Goal: Information Seeking & Learning: Learn about a topic

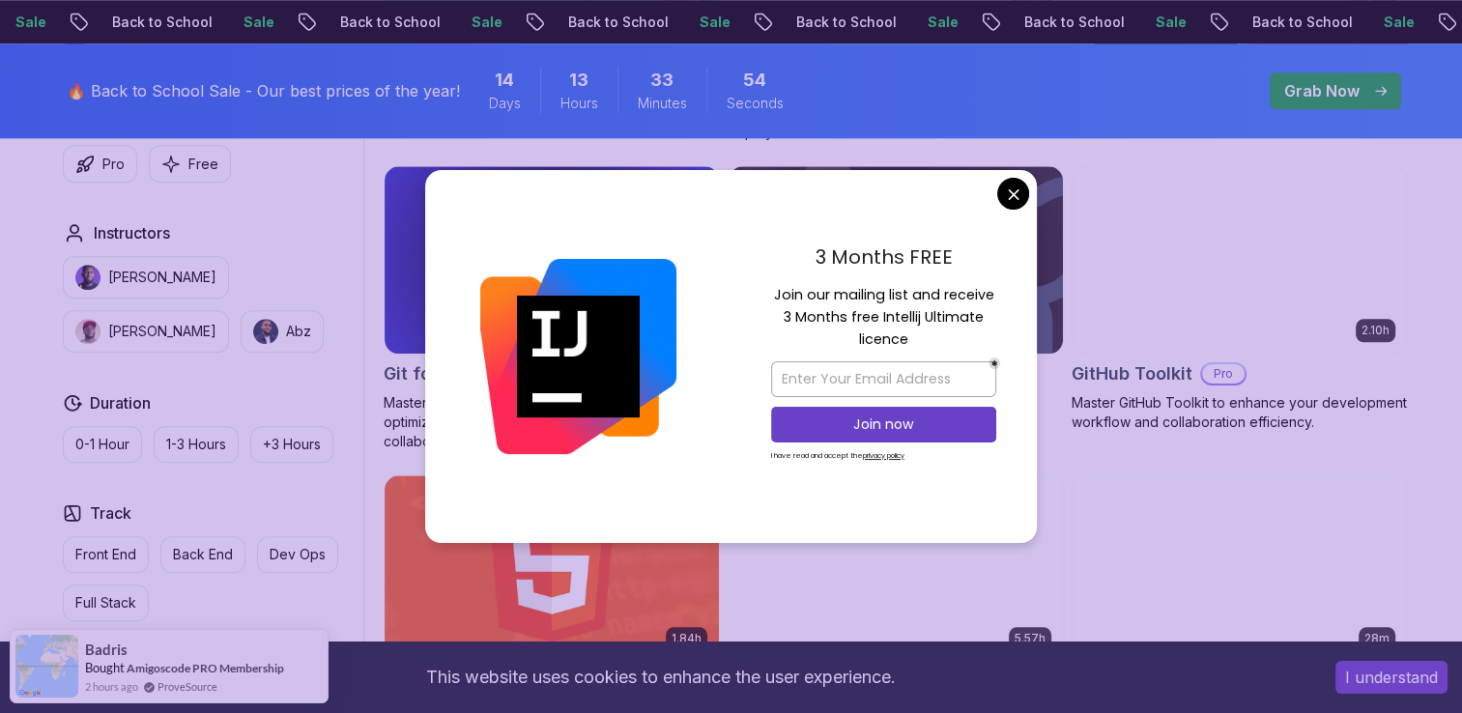
scroll to position [2106, 0]
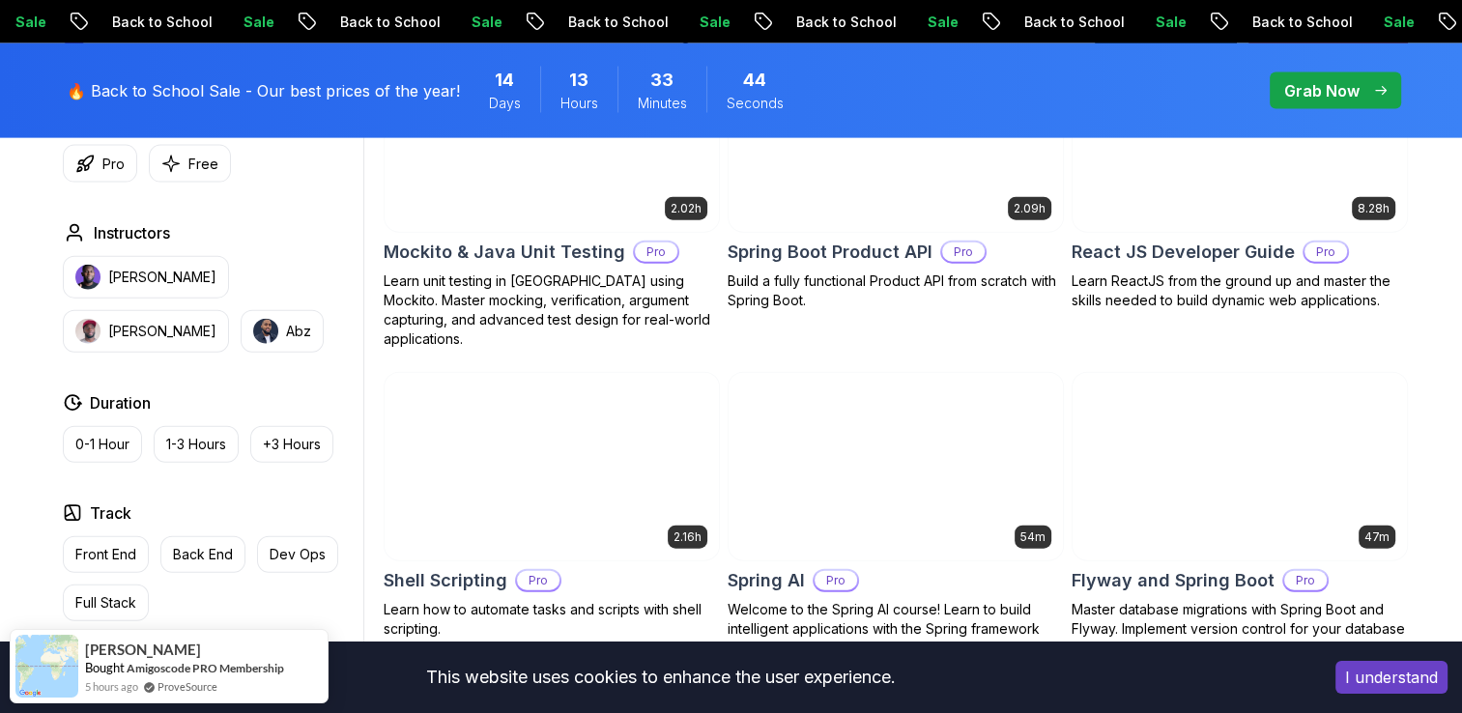
scroll to position [4368, 0]
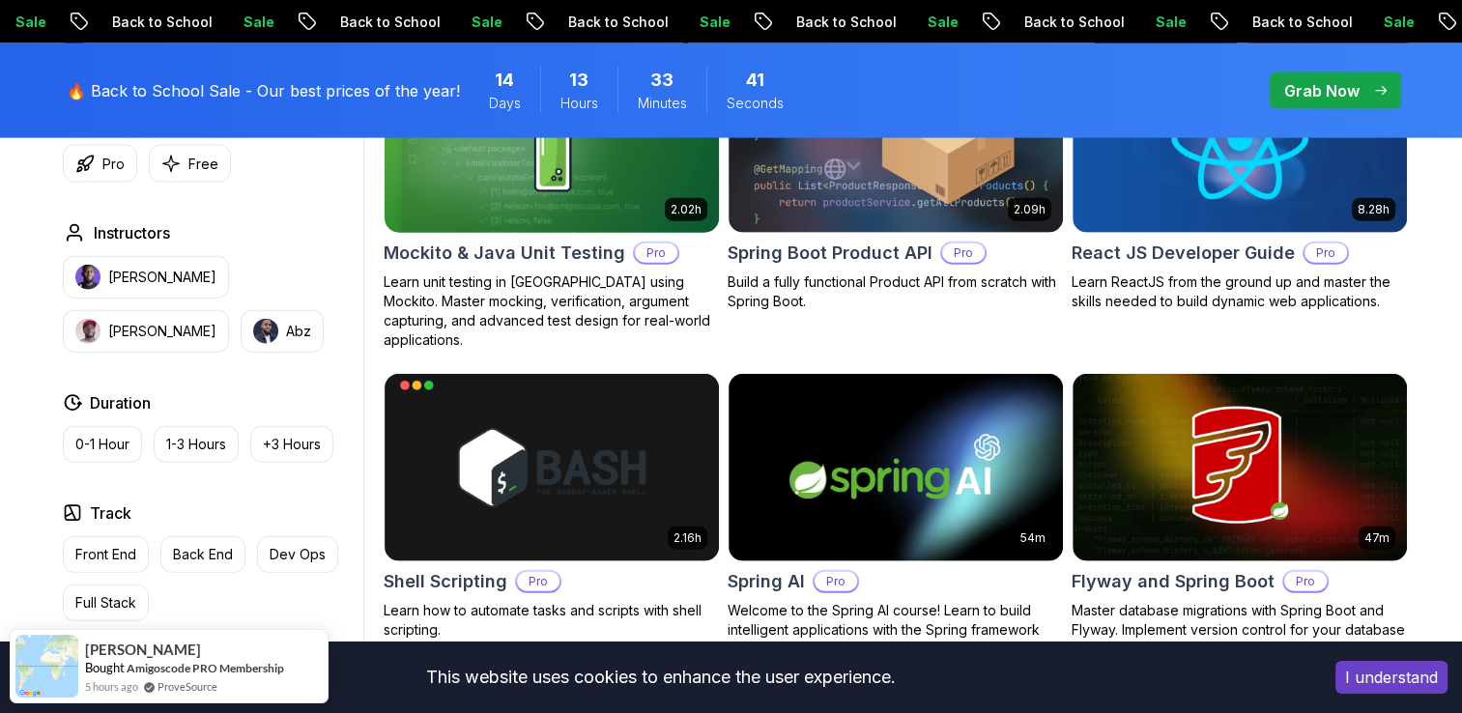
click at [646, 254] on p "Pro" at bounding box center [656, 252] width 43 height 19
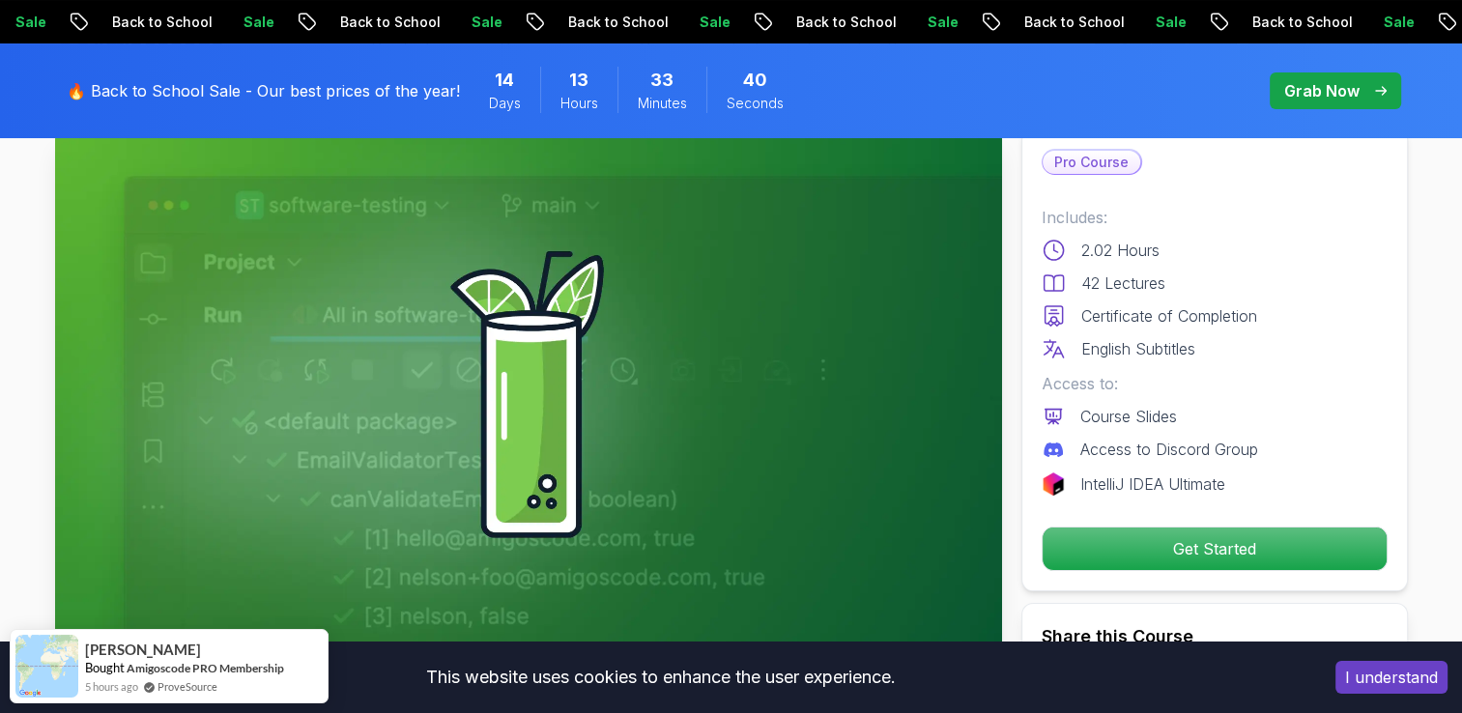
scroll to position [135, 0]
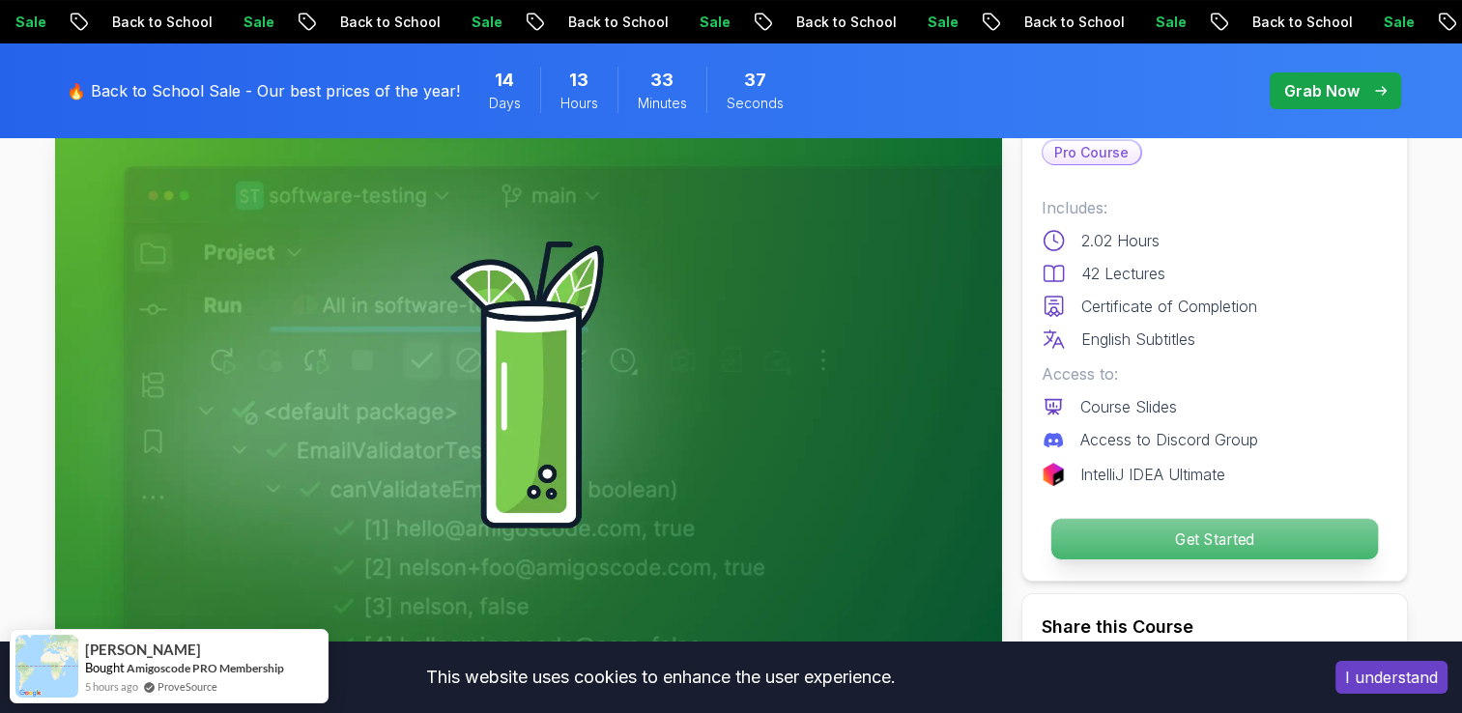
click at [1163, 529] on p "Get Started" at bounding box center [1213, 539] width 326 height 41
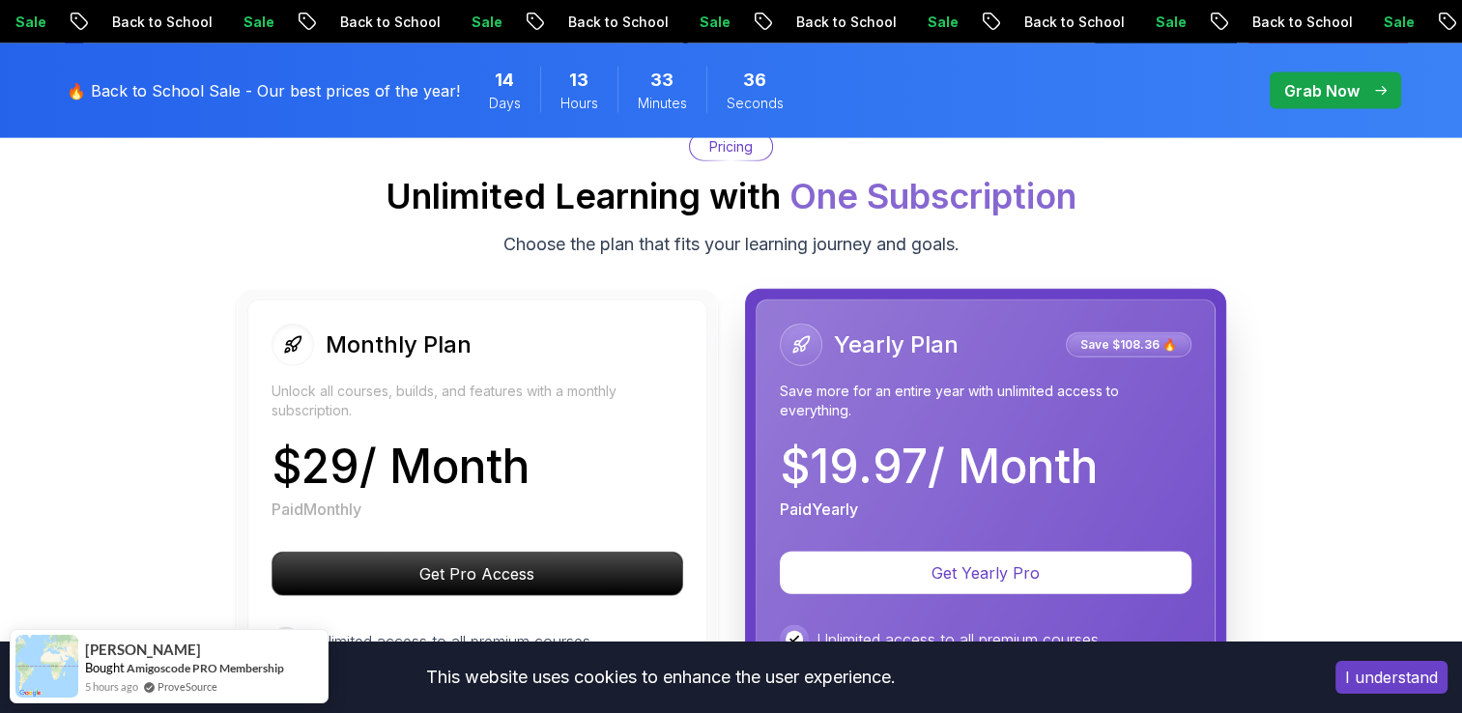
scroll to position [4431, 0]
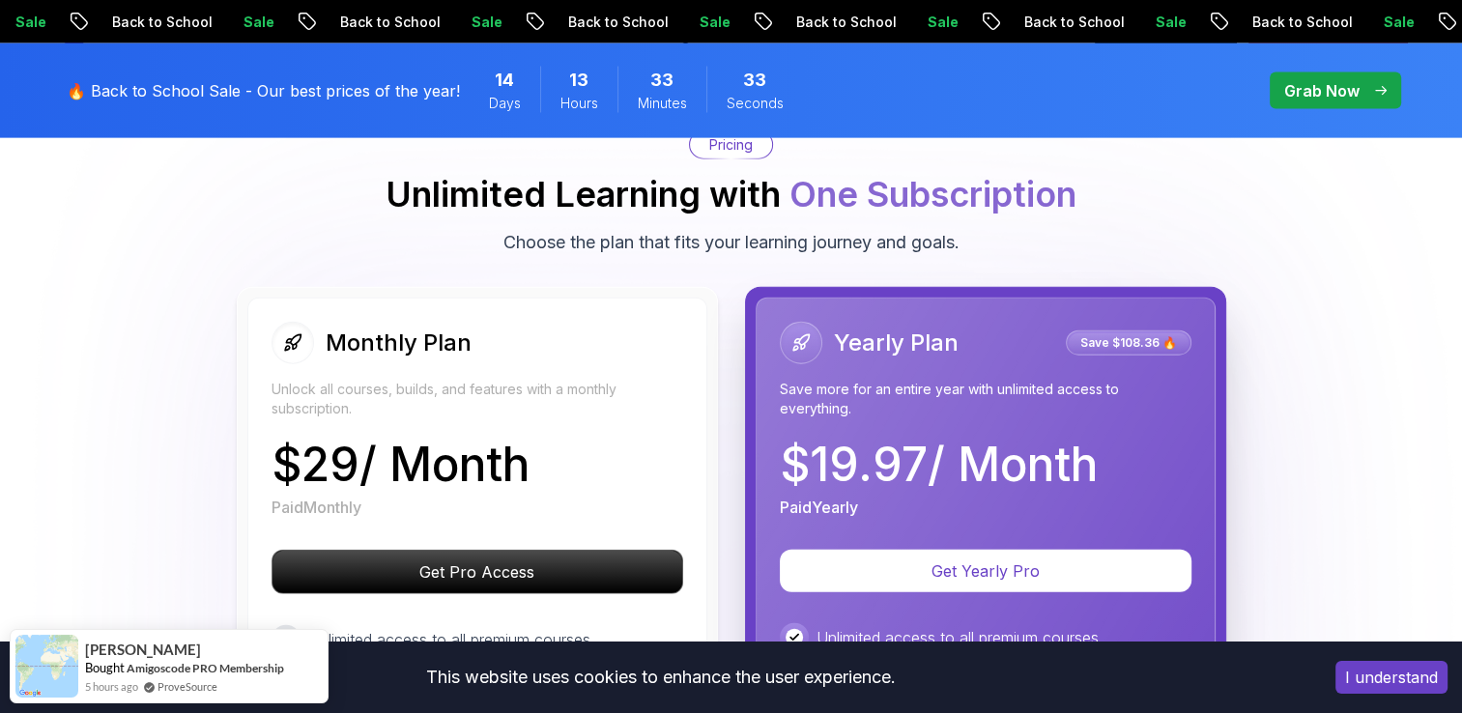
drag, startPoint x: 1163, startPoint y: 529, endPoint x: 94, endPoint y: 193, distance: 1120.9
click at [94, 193] on div "Pricing Unlimited Learning with One Subscription Choose the plan that fits your…" at bounding box center [731, 193] width 1352 height 126
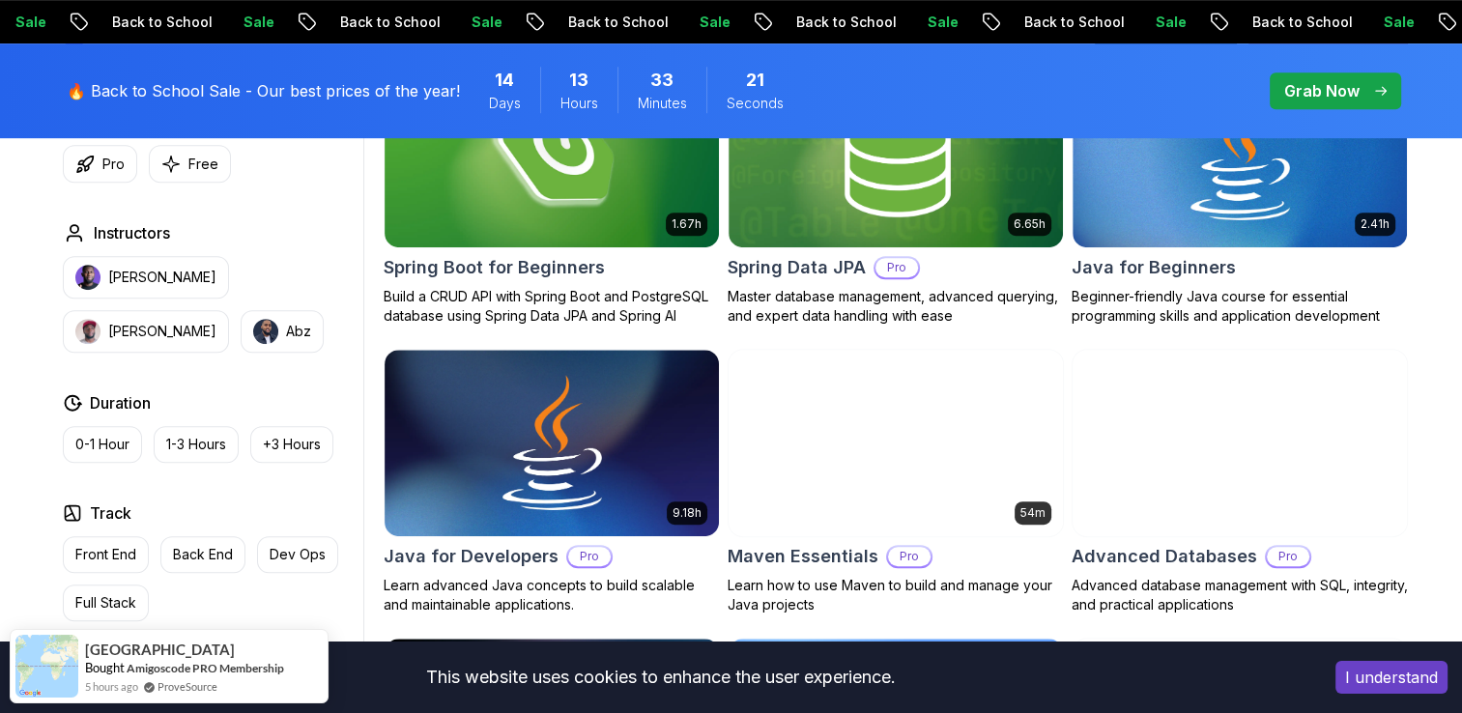
scroll to position [1001, 0]
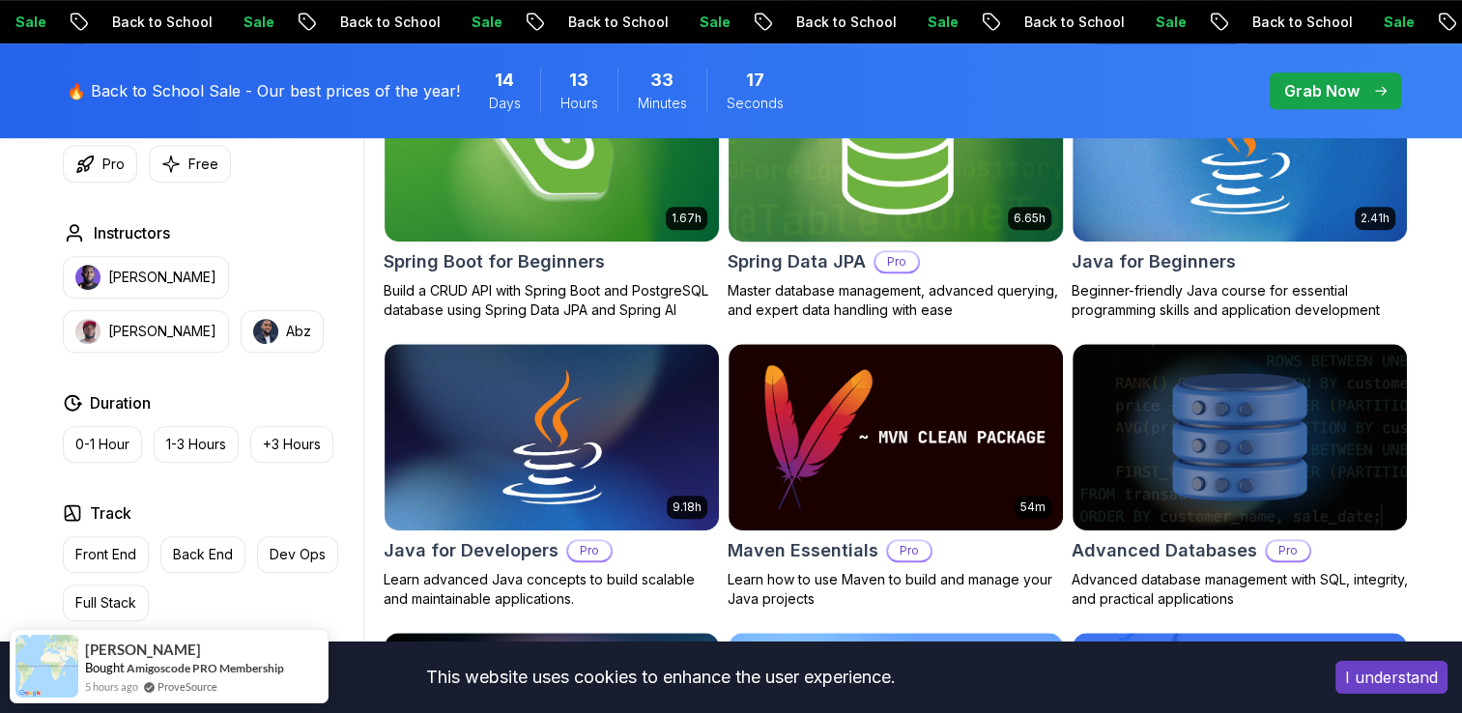
click at [943, 239] on img at bounding box center [895, 147] width 351 height 196
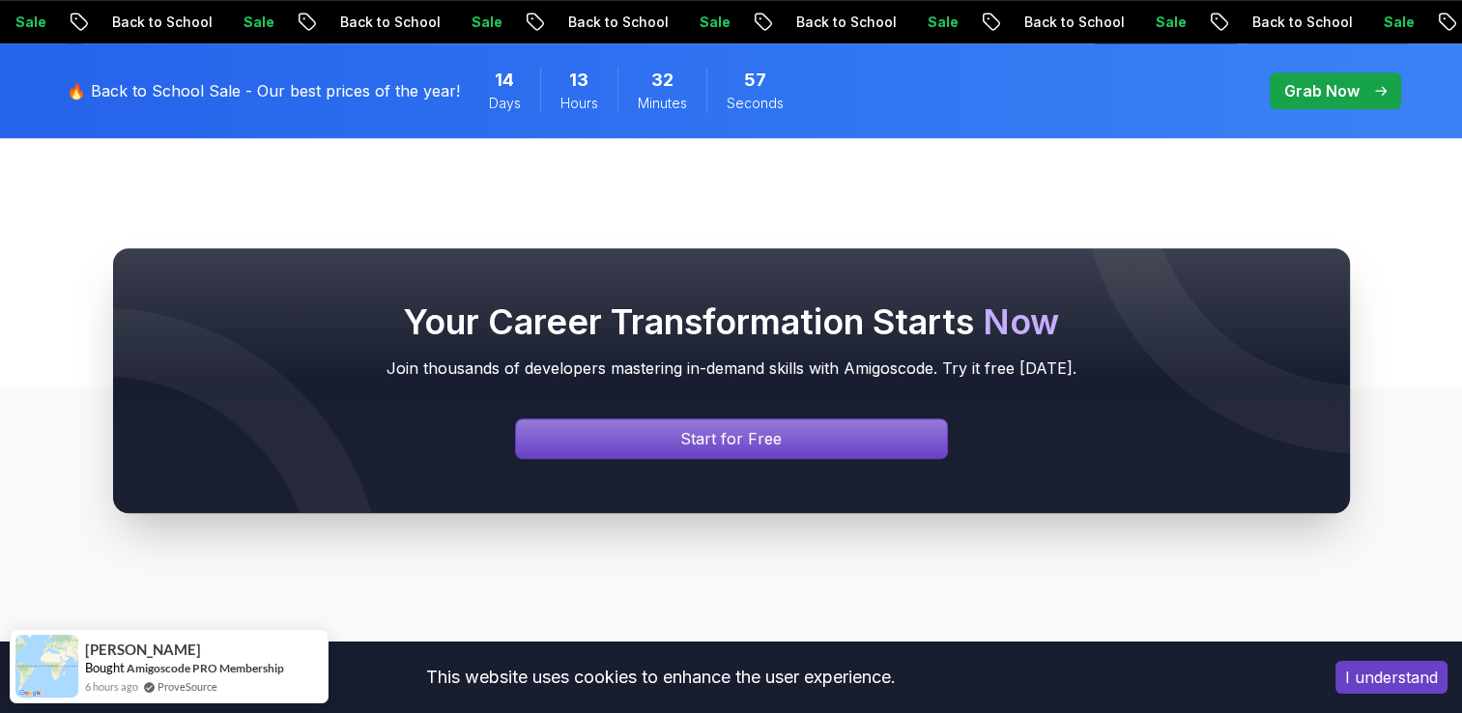
scroll to position [8613, 0]
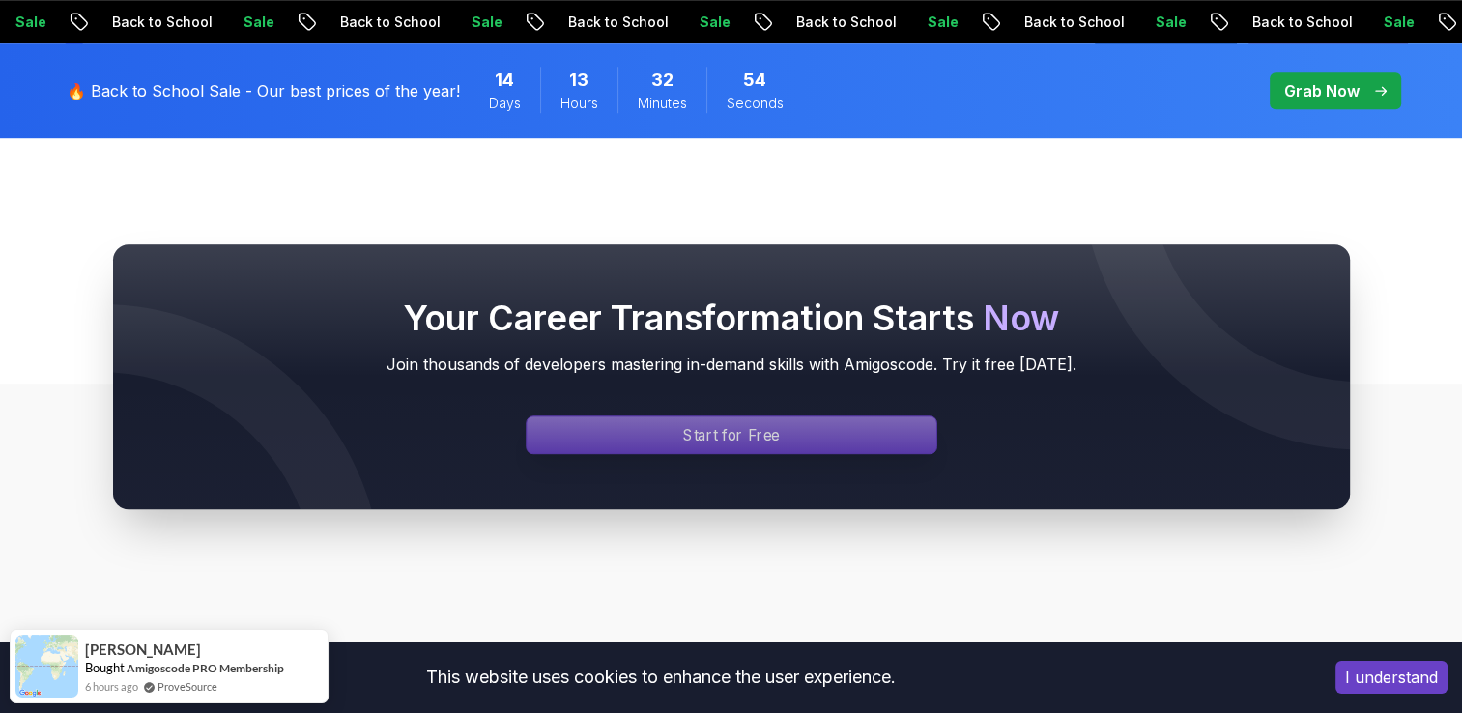
click at [757, 423] on p "Start for Free" at bounding box center [731, 434] width 97 height 22
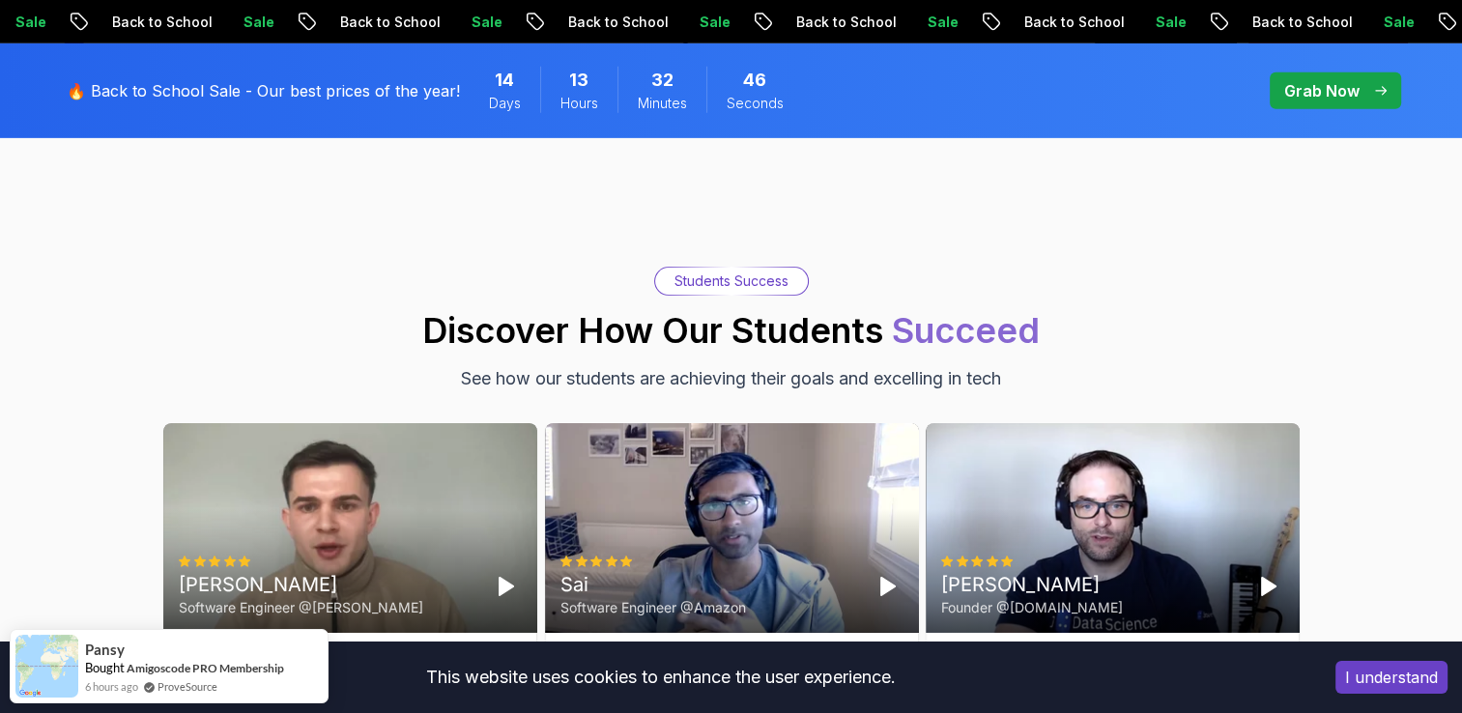
scroll to position [6185, 0]
